Goal: Information Seeking & Learning: Learn about a topic

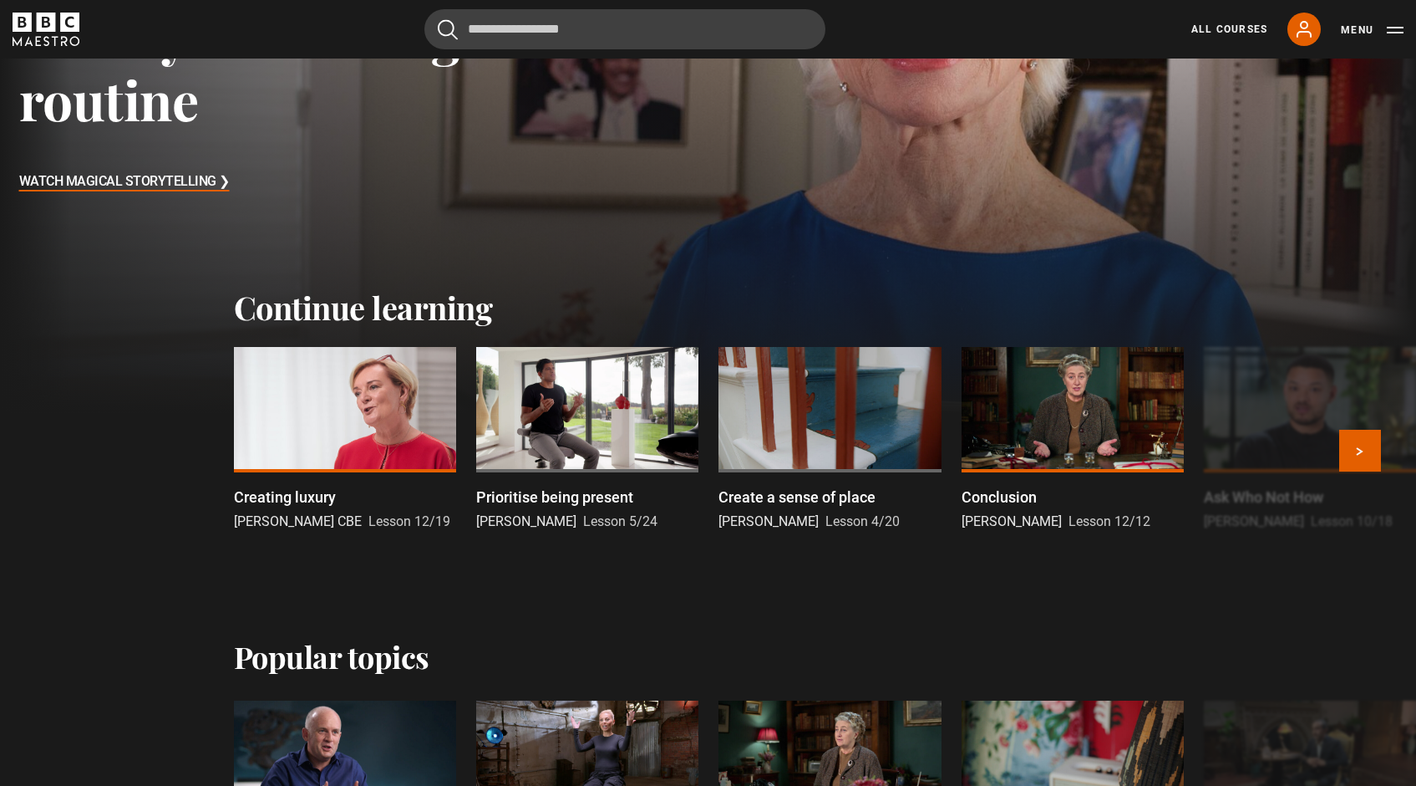
scroll to position [355, 0]
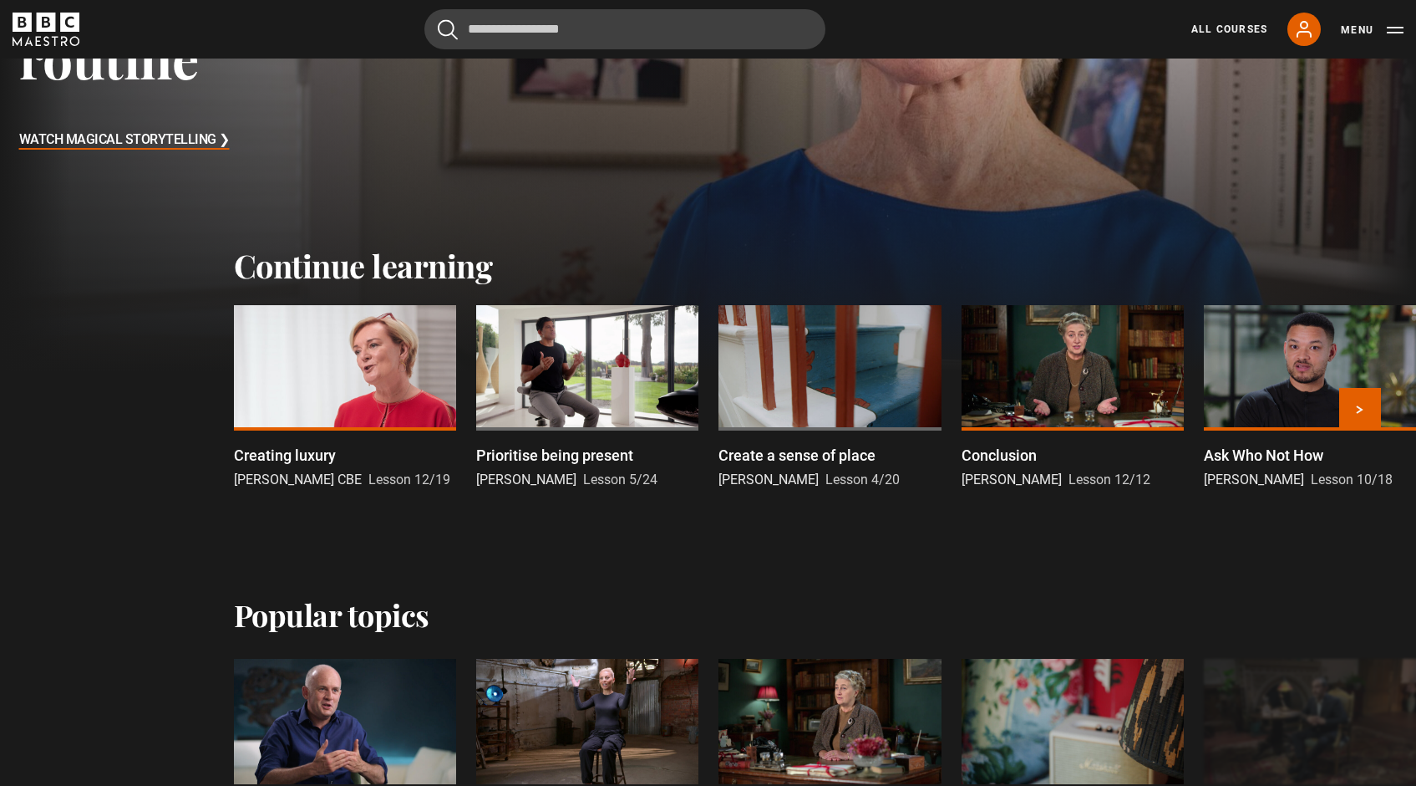
click at [402, 399] on div at bounding box center [345, 367] width 222 height 125
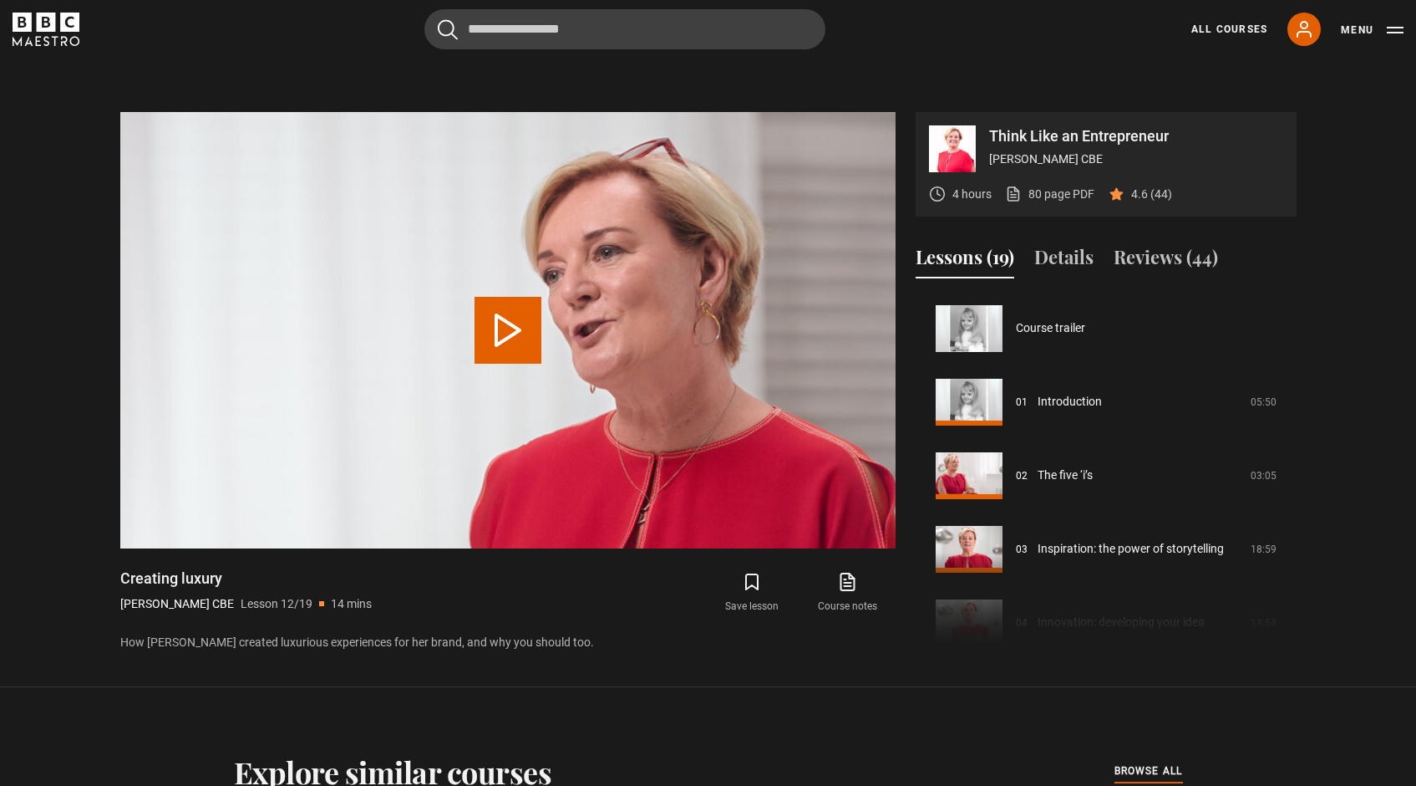
scroll to position [809, 0]
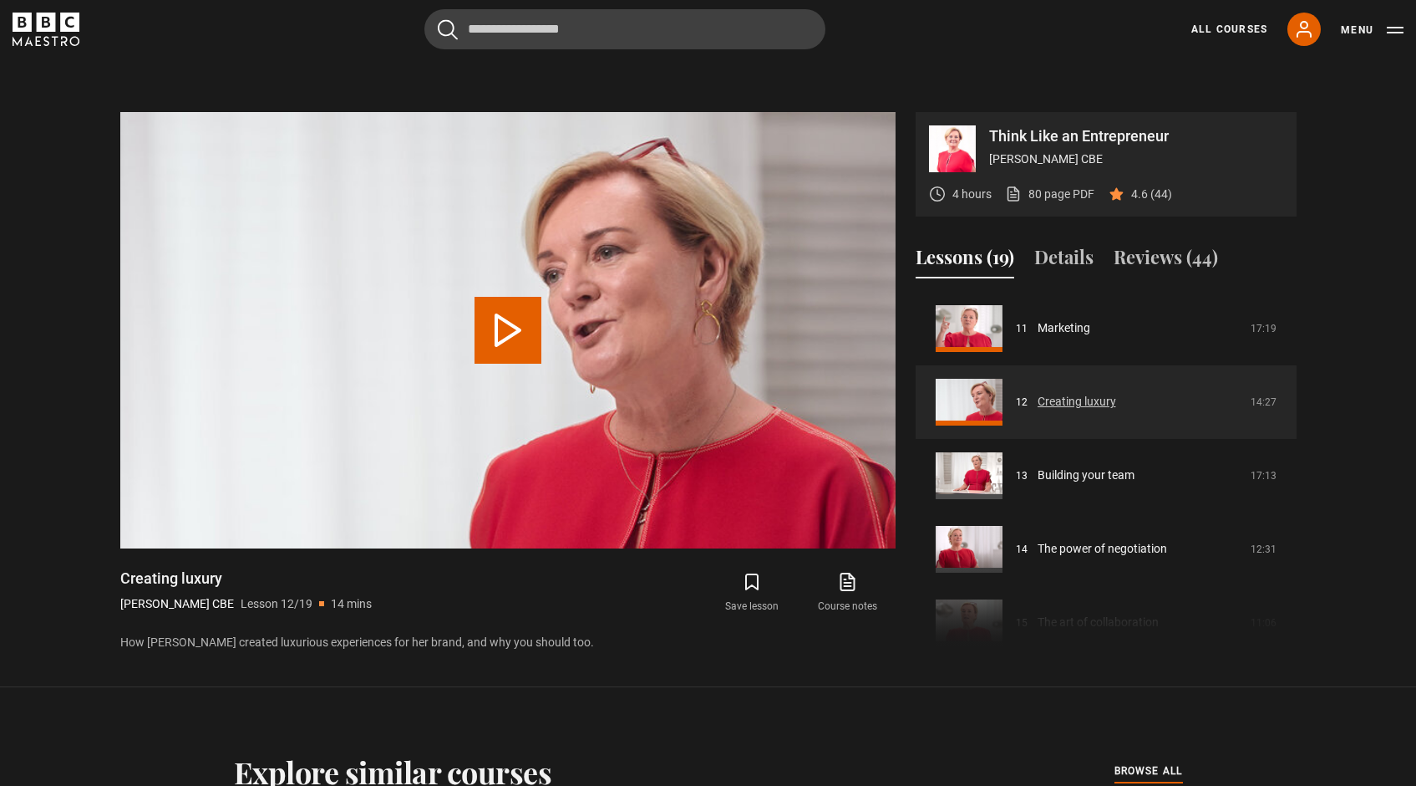
click at [1072, 393] on link "Creating luxury" at bounding box center [1077, 402] width 79 height 18
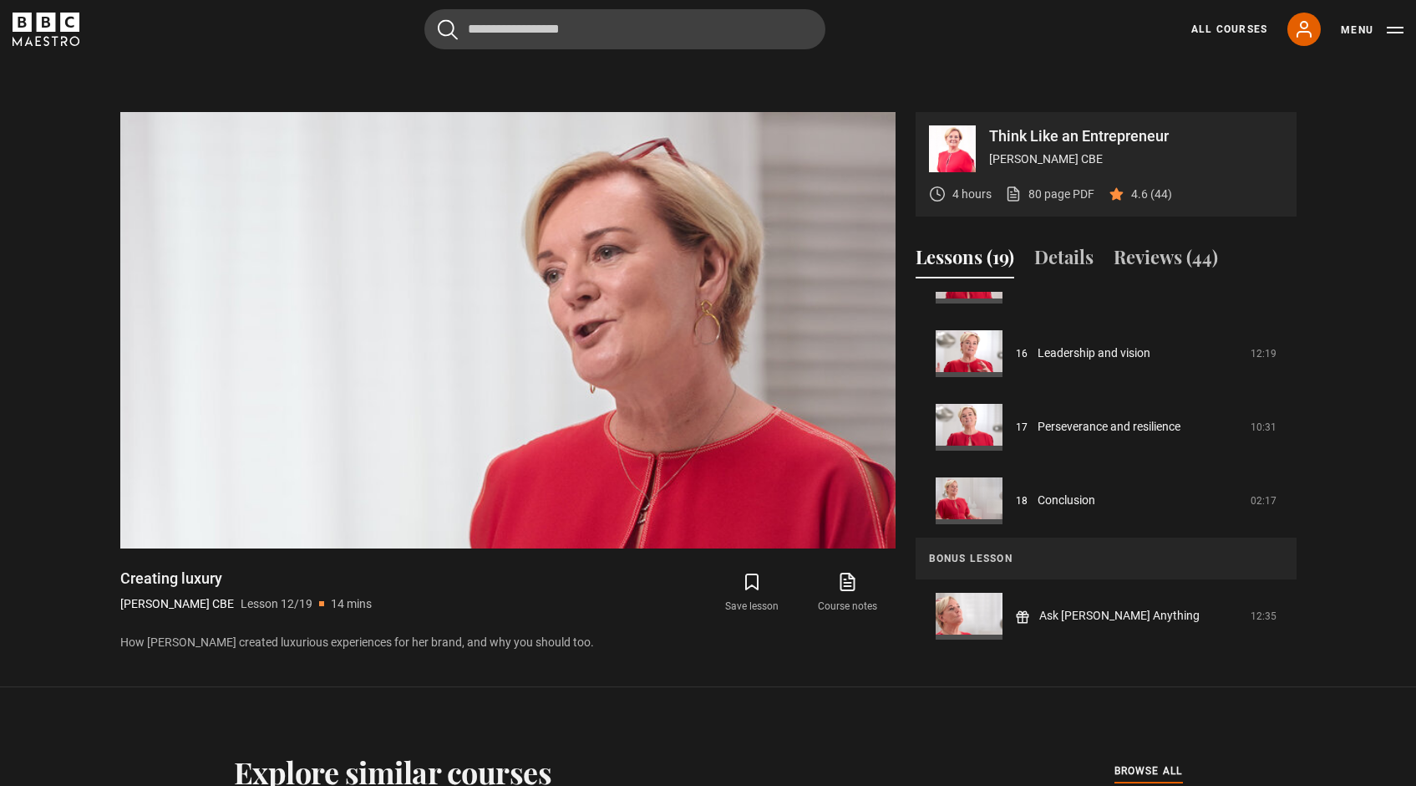
scroll to position [1152, 0]
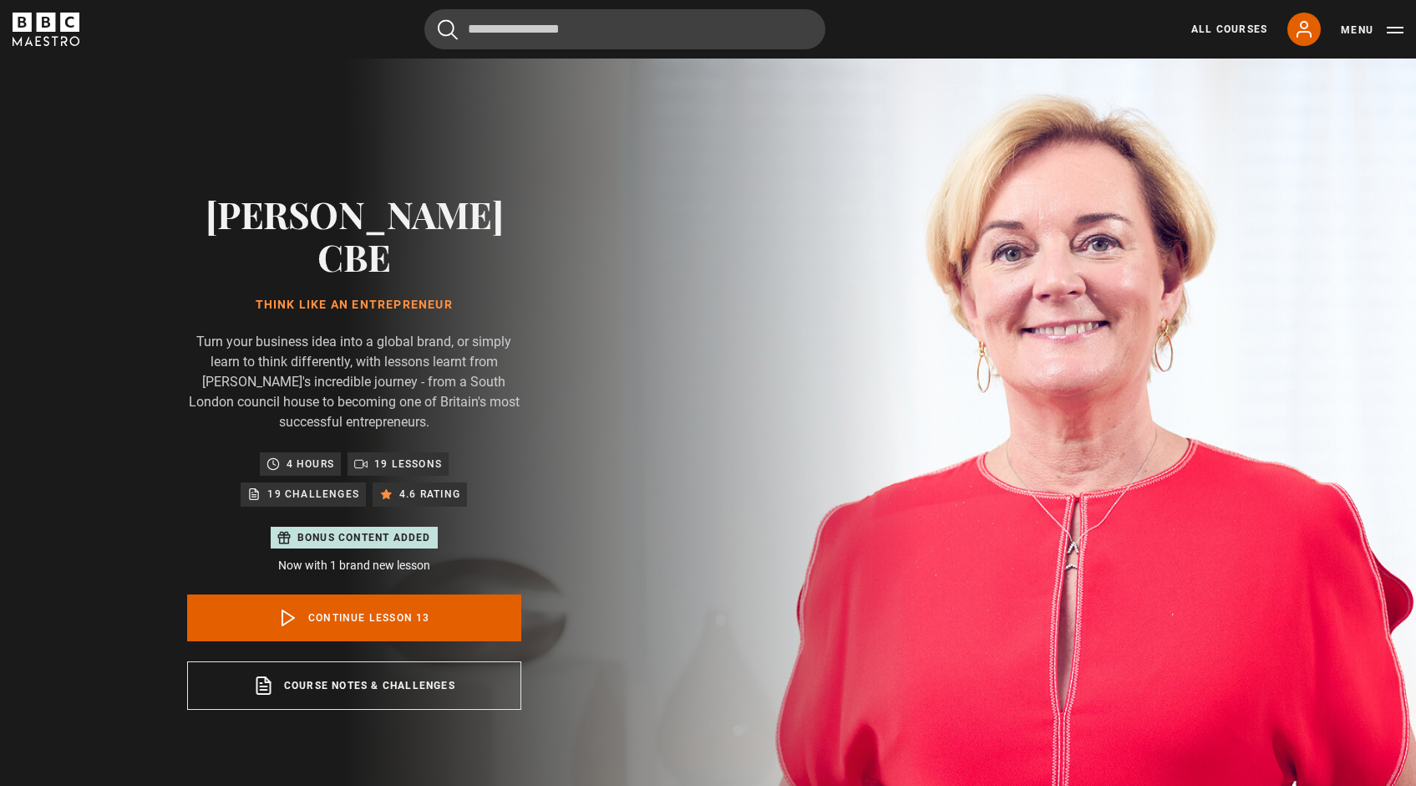
scroll to position [882, 0]
click at [415, 594] on link "Continue lesson 13" at bounding box center [354, 617] width 334 height 47
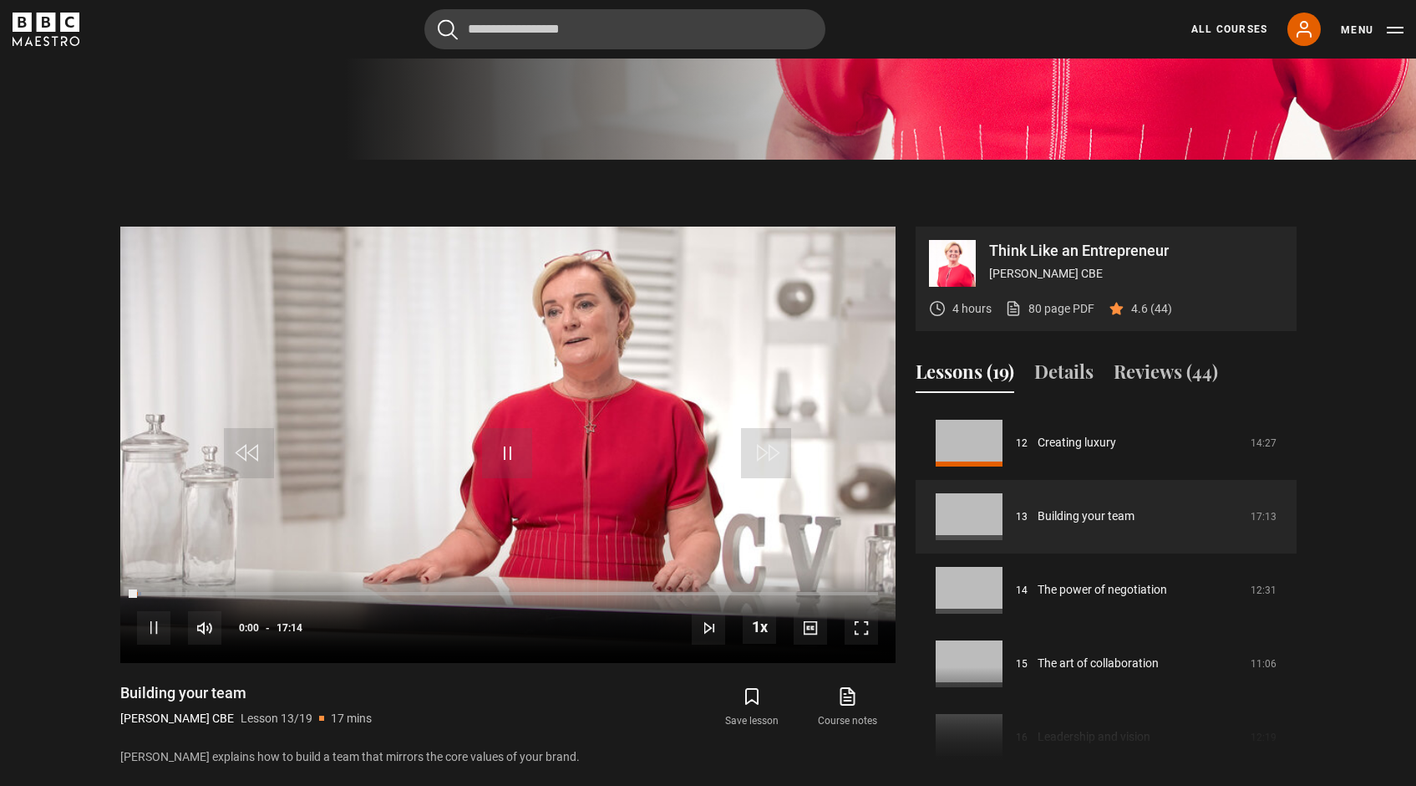
scroll to position [798, 0]
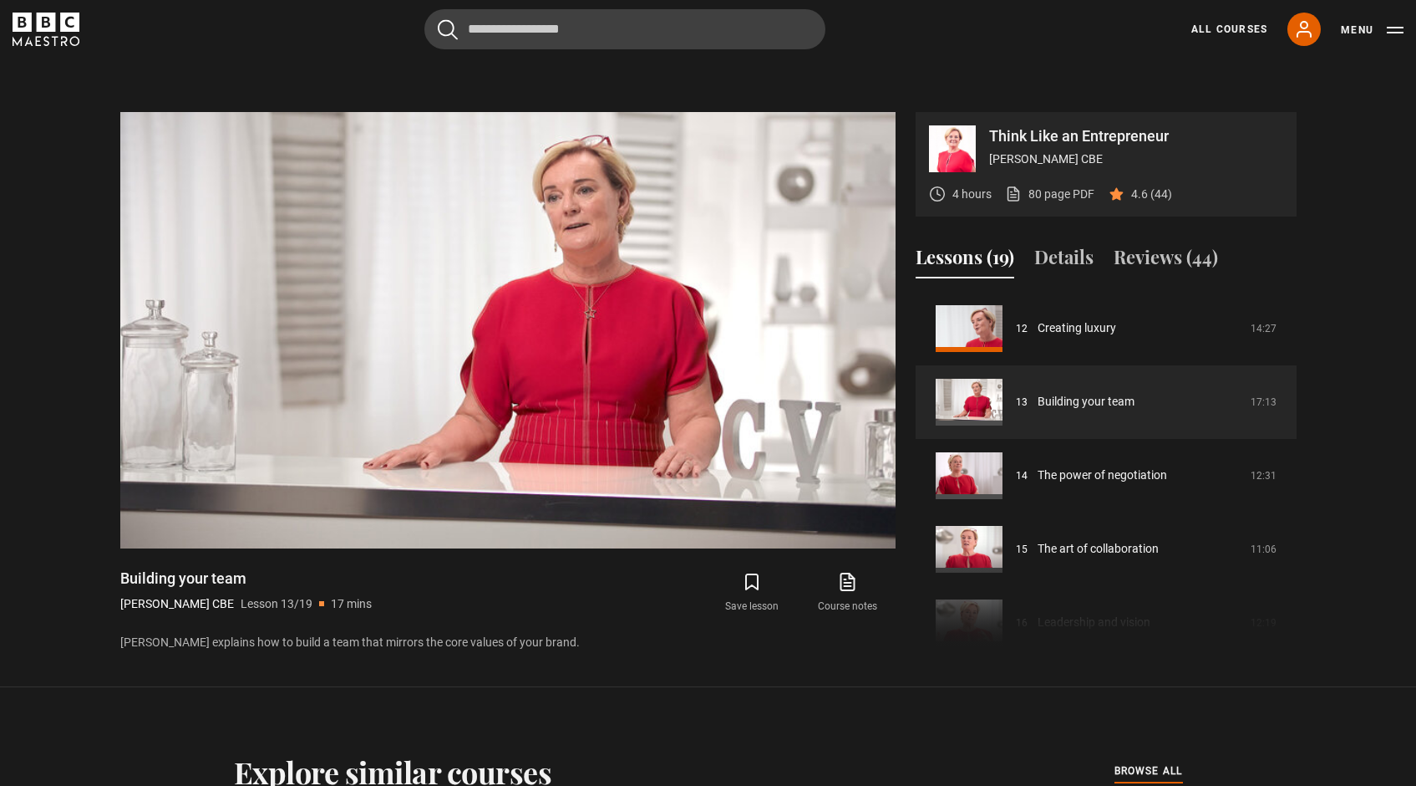
click at [1262, 607] on div "Course trailer 01 Introduction 05:50 02 The five ‘i’s 03:05 03 Inspiration: the…" at bounding box center [1106, 472] width 381 height 361
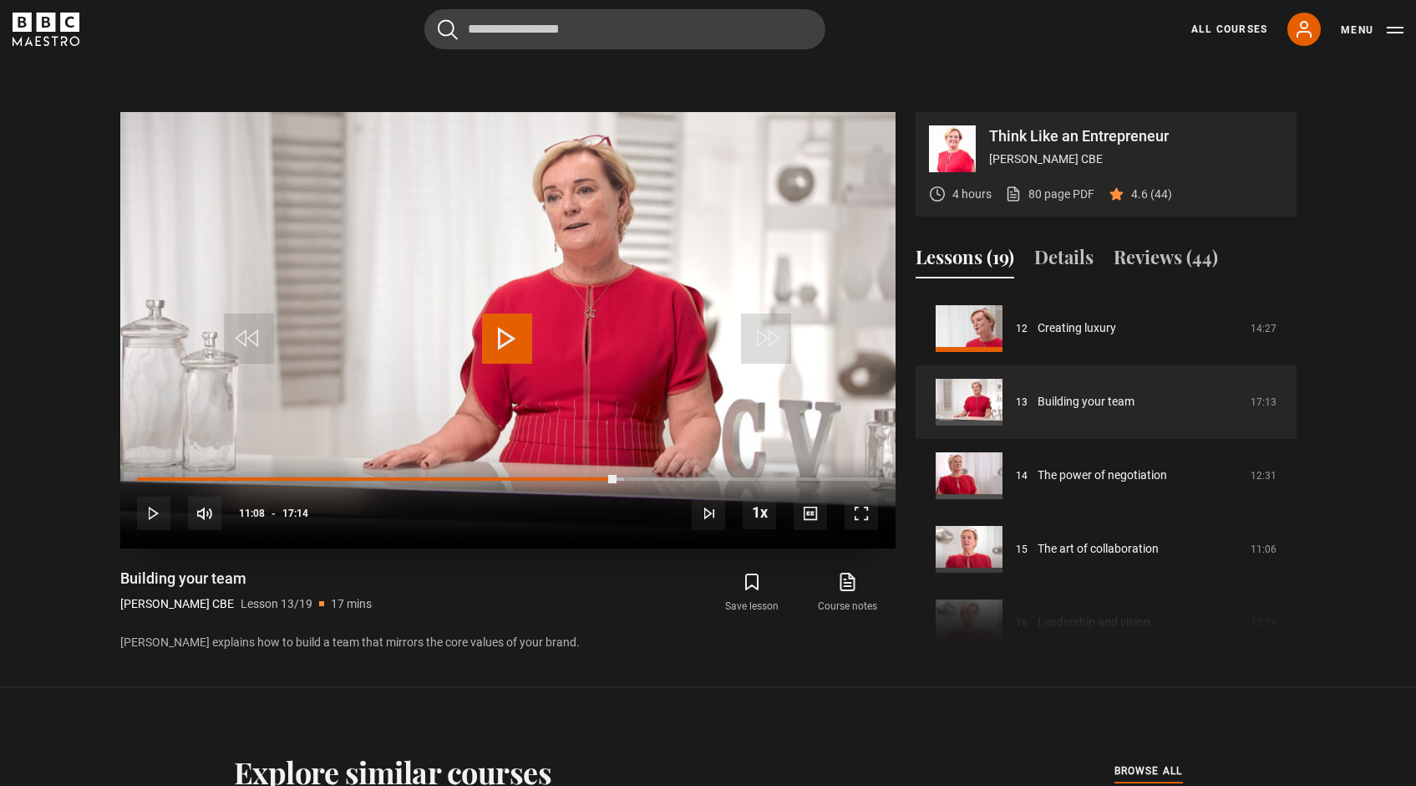
drag, startPoint x: 660, startPoint y: 433, endPoint x: 615, endPoint y: 440, distance: 45.7
click at [615, 455] on div "10s Skip Back 10 seconds Play 10s Skip Forward 10 seconds Loaded : 65.81% 11:40…" at bounding box center [507, 501] width 775 height 93
drag, startPoint x: 614, startPoint y: 432, endPoint x: 582, endPoint y: 431, distance: 32.6
click at [582, 476] on div "Loaded : 61.46% 10:20 11:08" at bounding box center [507, 478] width 740 height 5
drag, startPoint x: 586, startPoint y: 430, endPoint x: 559, endPoint y: 432, distance: 26.8
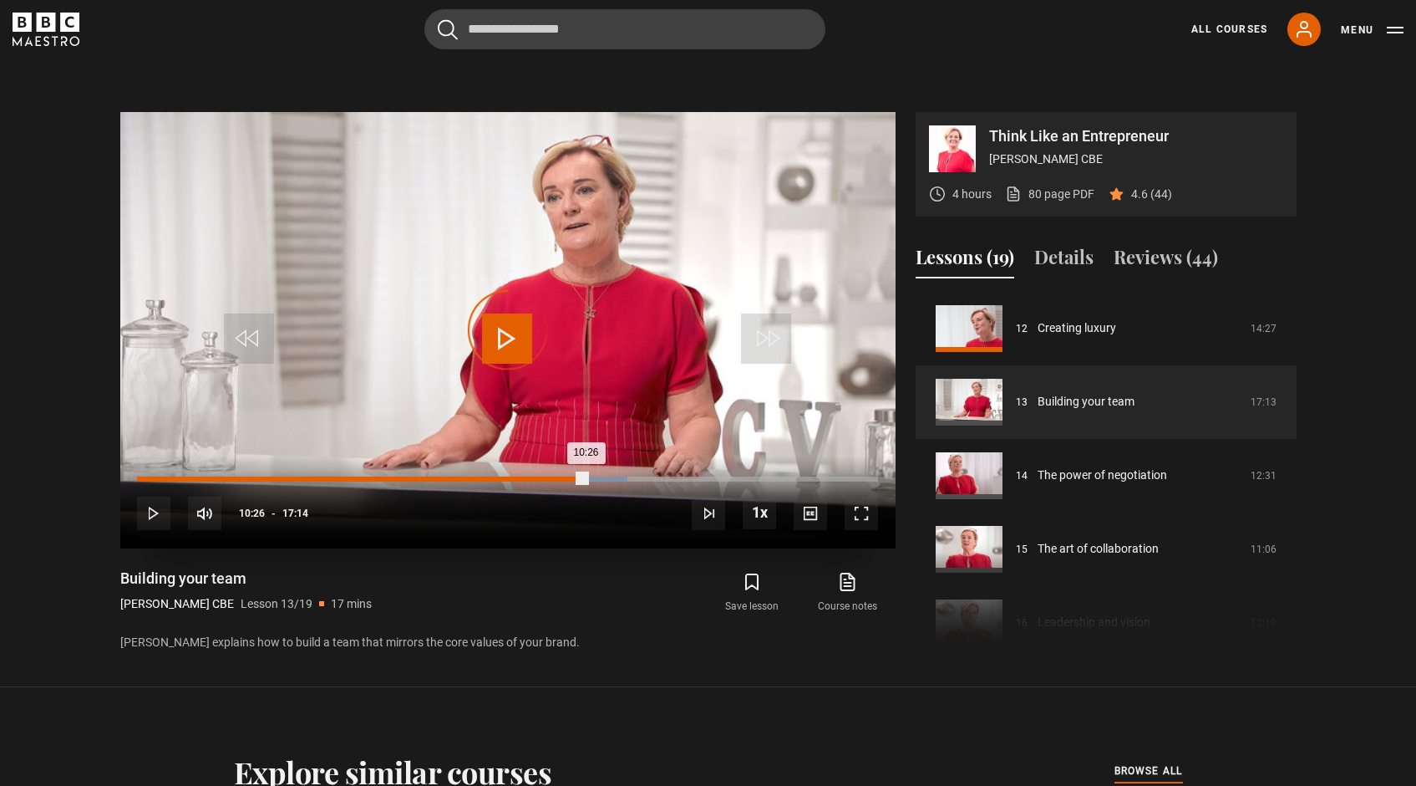
click at [559, 476] on div "10:26" at bounding box center [361, 478] width 449 height 5
drag, startPoint x: 562, startPoint y: 435, endPoint x: 548, endPoint y: 435, distance: 13.4
click at [548, 476] on div "09:34" at bounding box center [343, 478] width 412 height 5
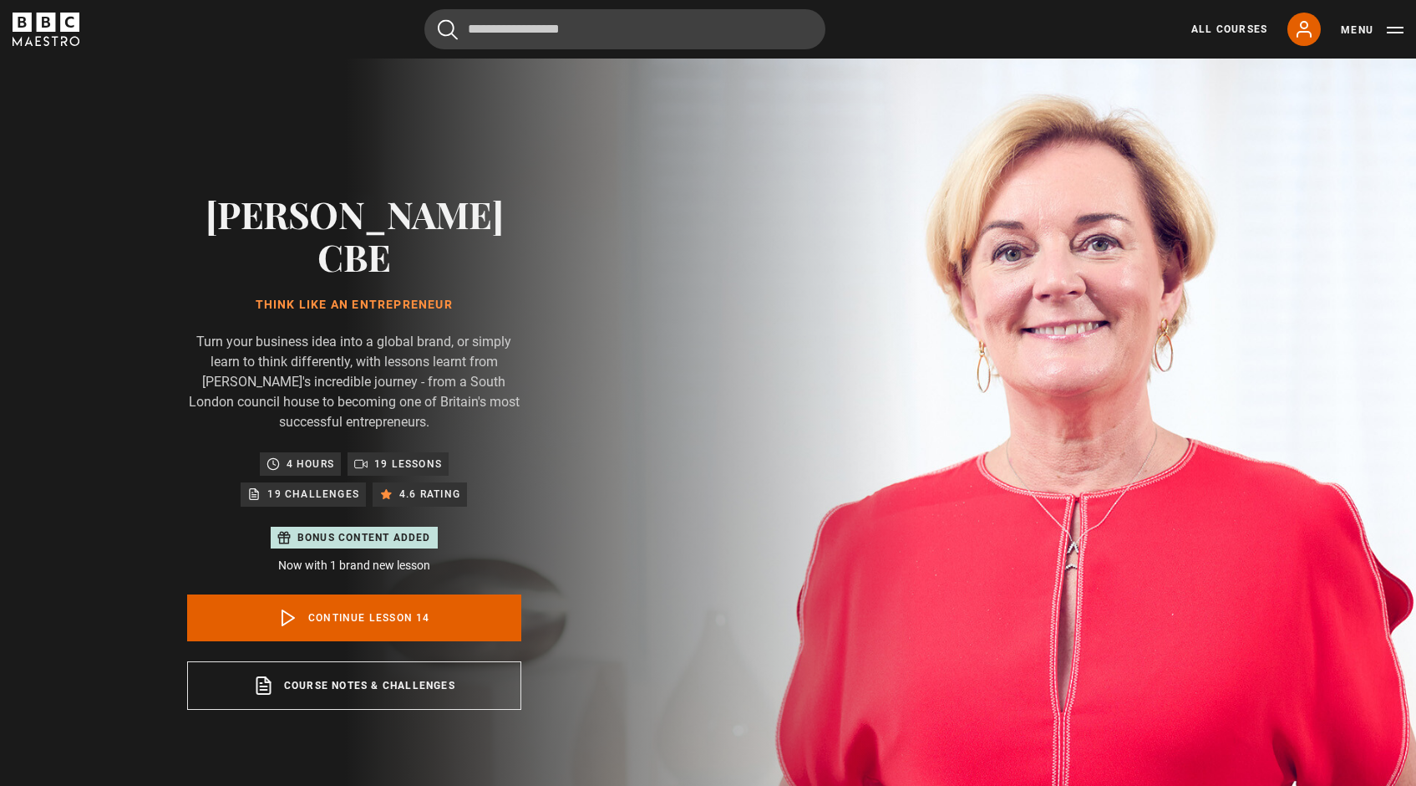
scroll to position [956, 0]
click at [415, 594] on link "Continue lesson 14" at bounding box center [354, 617] width 334 height 47
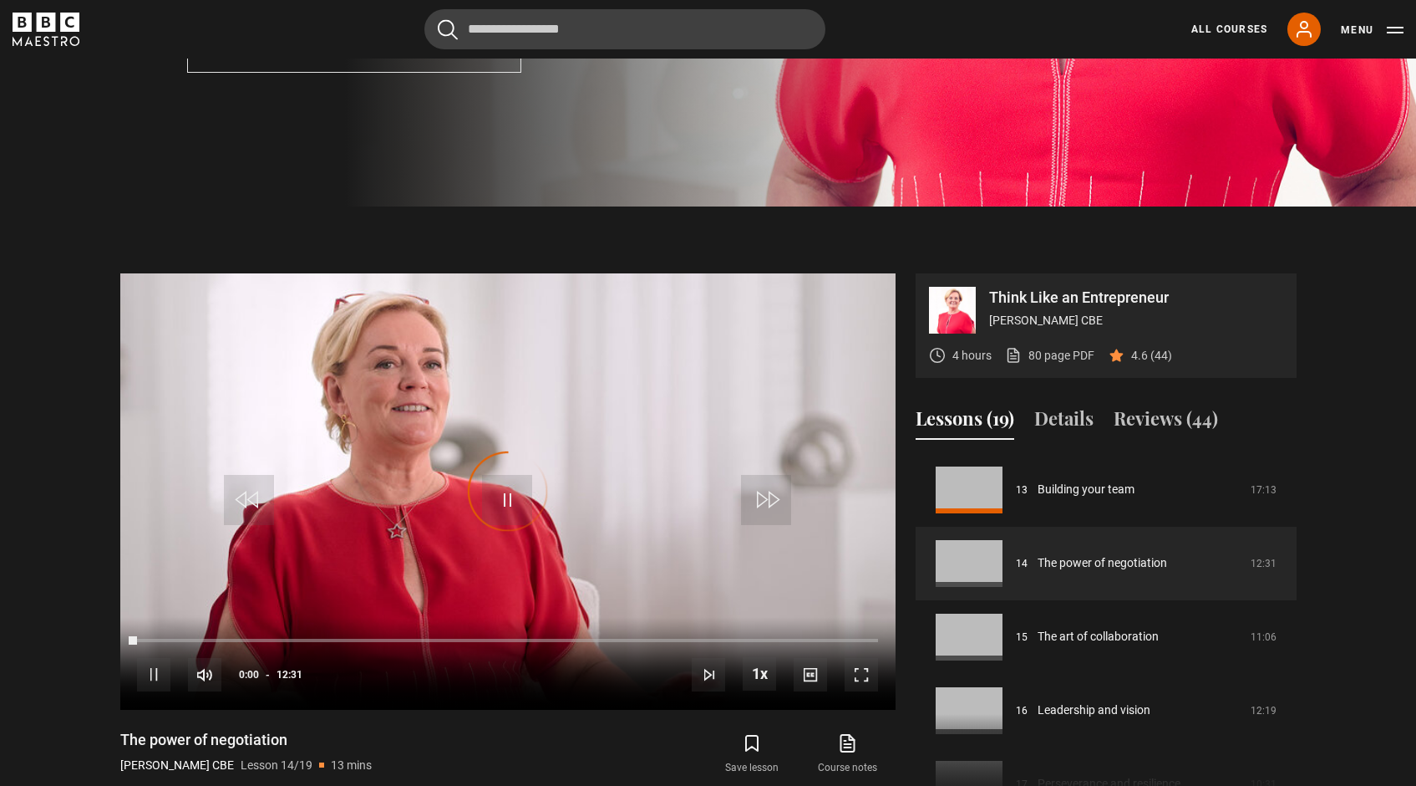
scroll to position [798, 0]
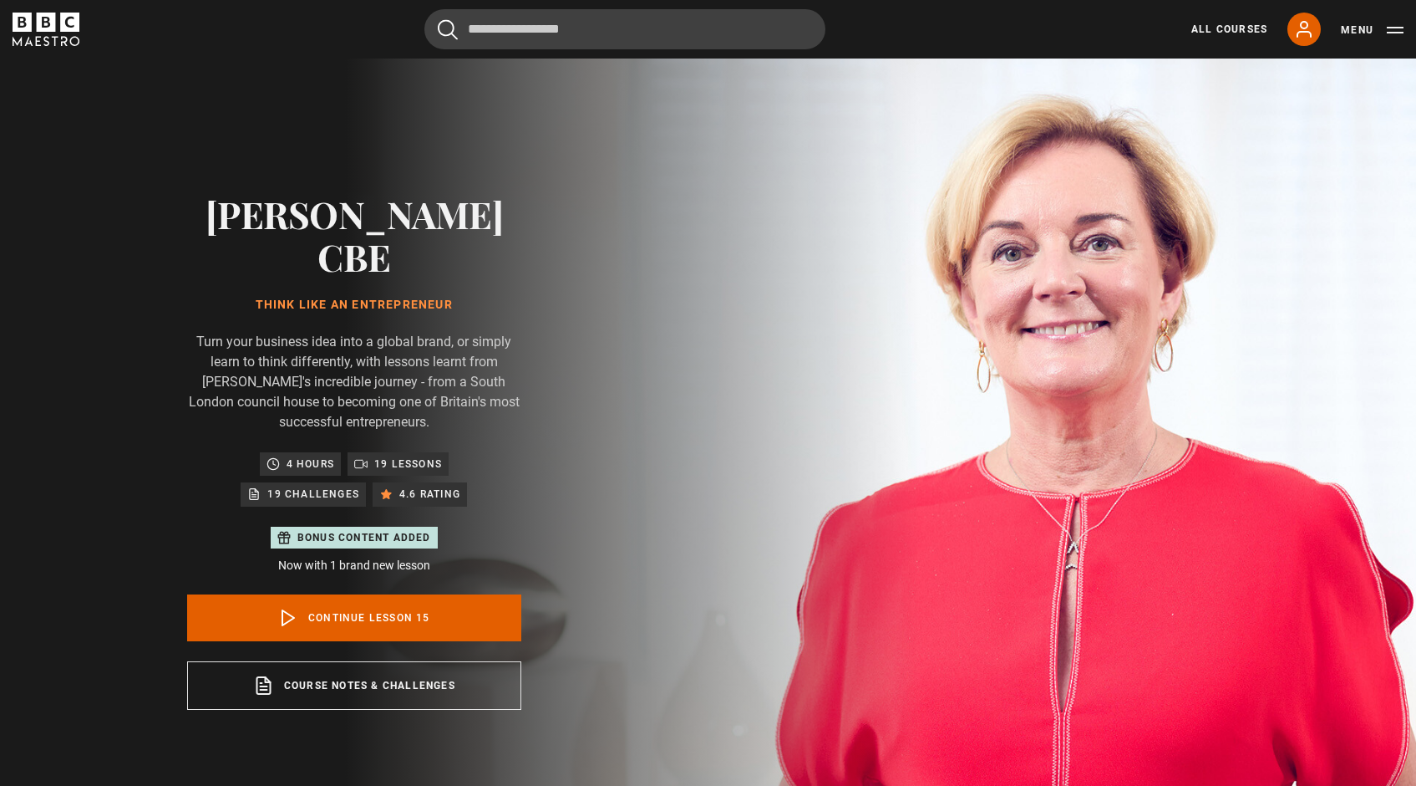
scroll to position [1030, 0]
